Goal: Task Accomplishment & Management: Complete application form

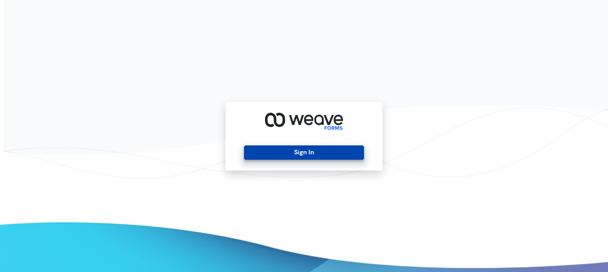
click at [347, 152] on button "Sign In" at bounding box center [304, 153] width 120 height 14
